Goal: Navigation & Orientation: Go to known website

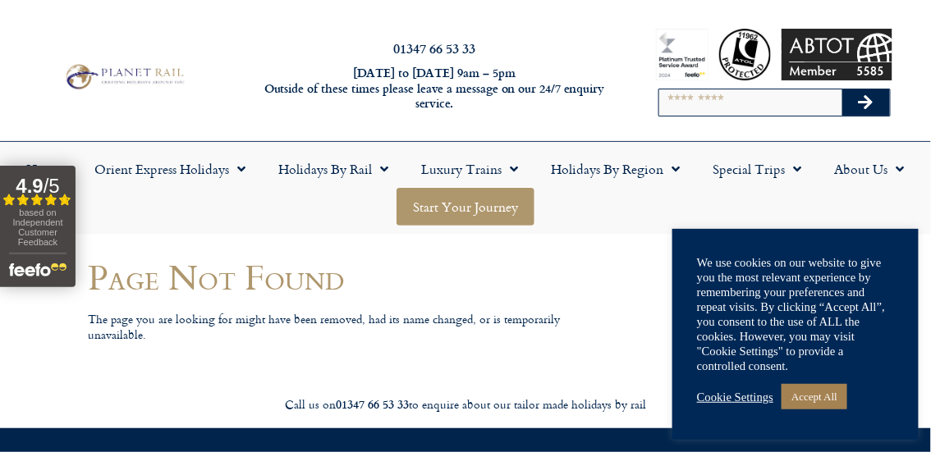
click at [459, 213] on link "Start your Journey" at bounding box center [465, 207] width 138 height 38
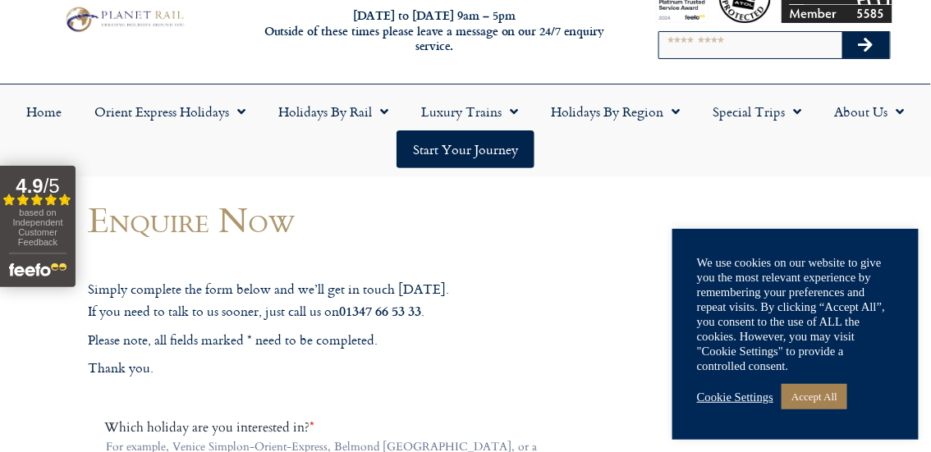
scroll to position [82, 0]
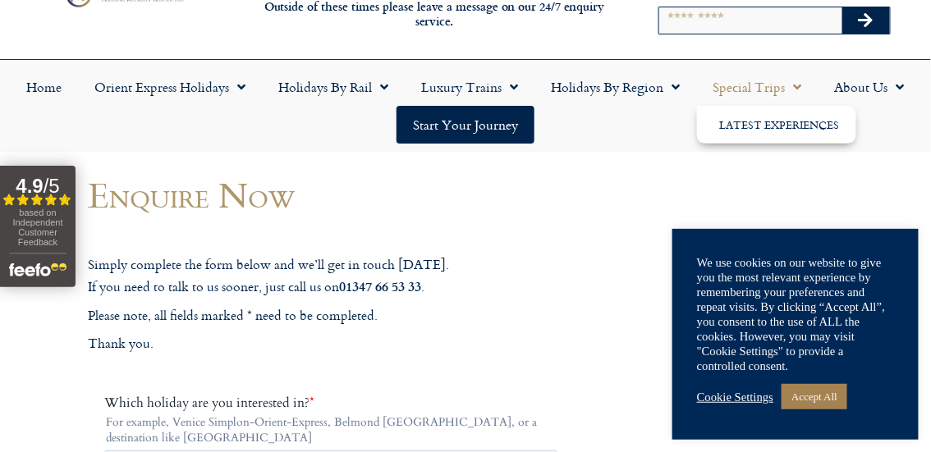
click at [787, 78] on span "Menu" at bounding box center [794, 87] width 16 height 30
click at [790, 83] on span "Menu" at bounding box center [794, 87] width 16 height 30
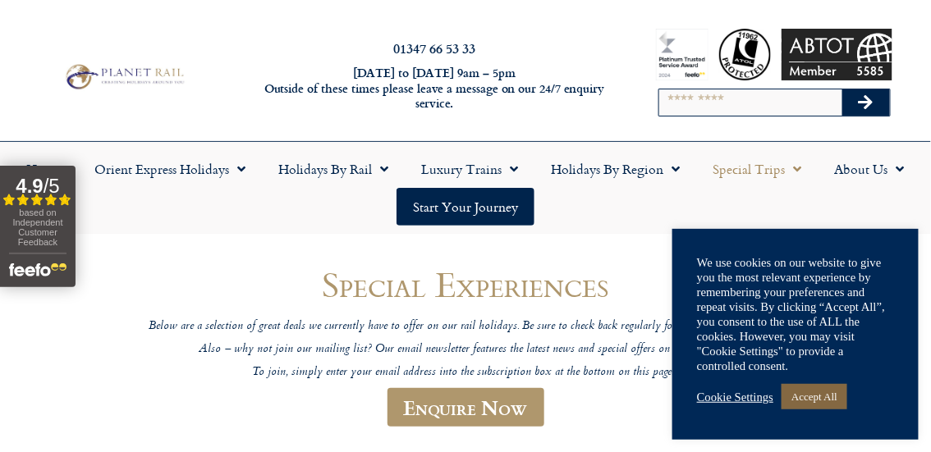
click at [823, 394] on link "Accept All" at bounding box center [814, 396] width 66 height 25
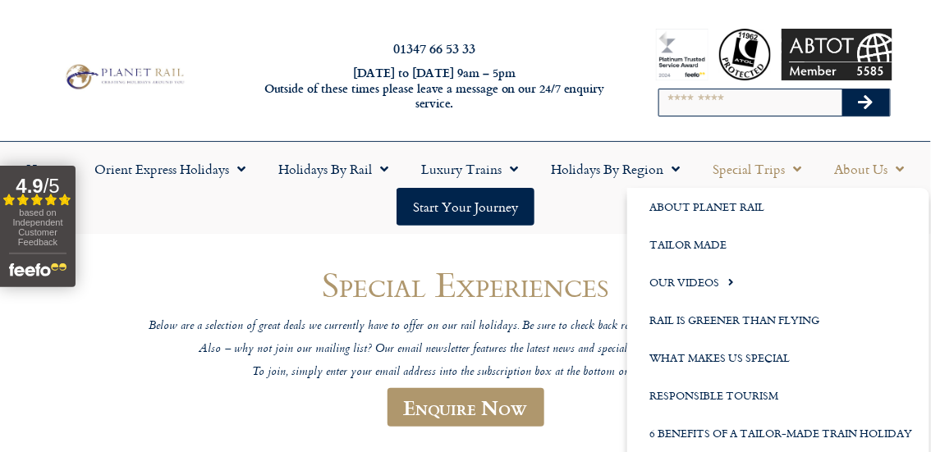
click at [892, 164] on span "Menu" at bounding box center [896, 169] width 16 height 30
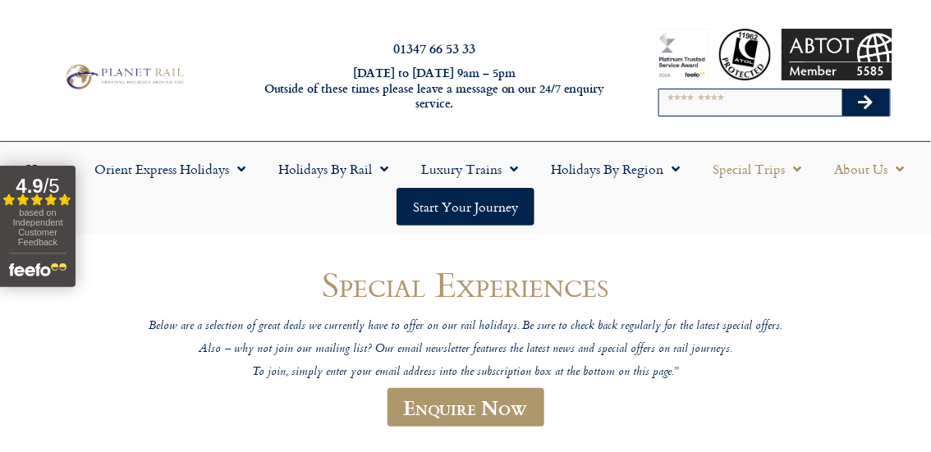
click at [892, 164] on span "Menu" at bounding box center [896, 169] width 16 height 30
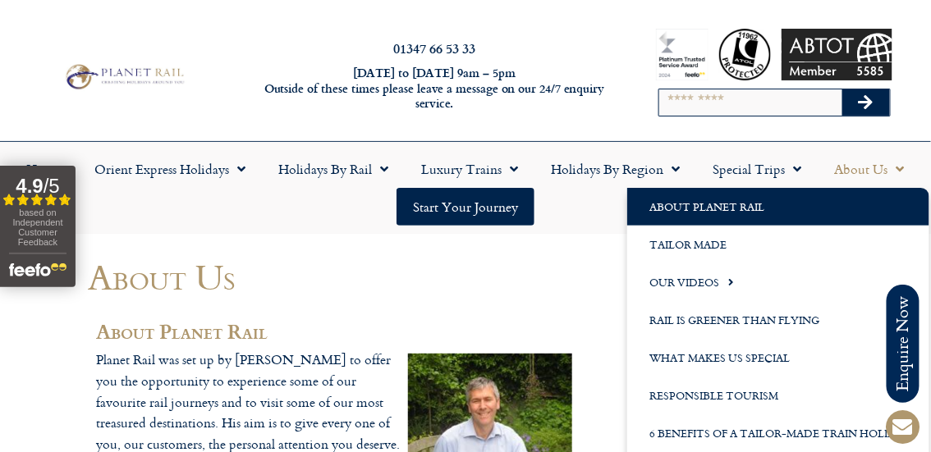
scroll to position [82, 0]
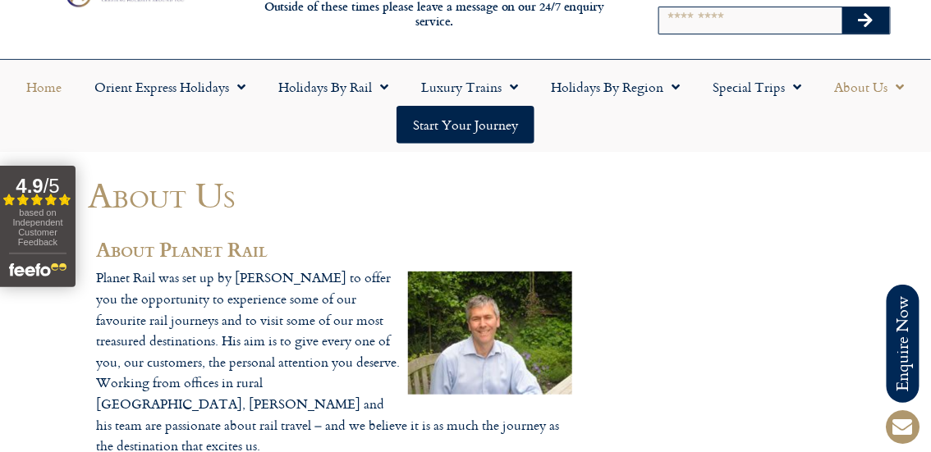
click at [49, 85] on link "Home" at bounding box center [45, 87] width 68 height 38
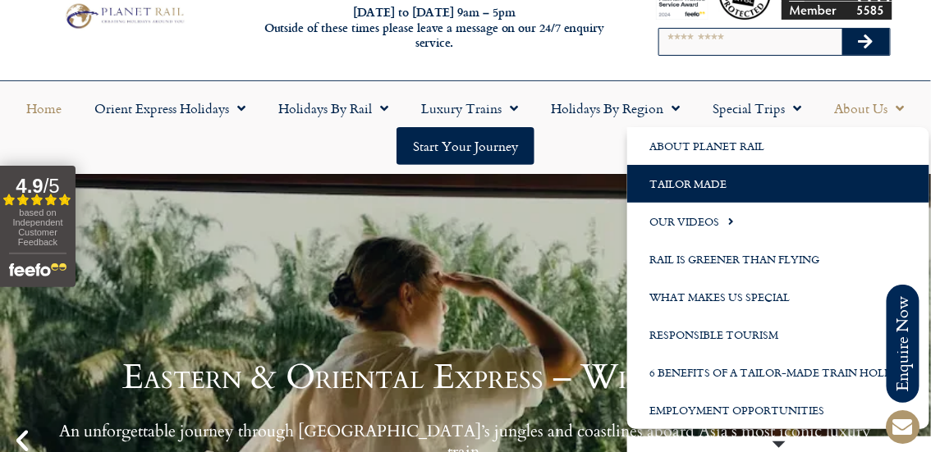
scroll to position [82, 0]
